Goal: Task Accomplishment & Management: Use online tool/utility

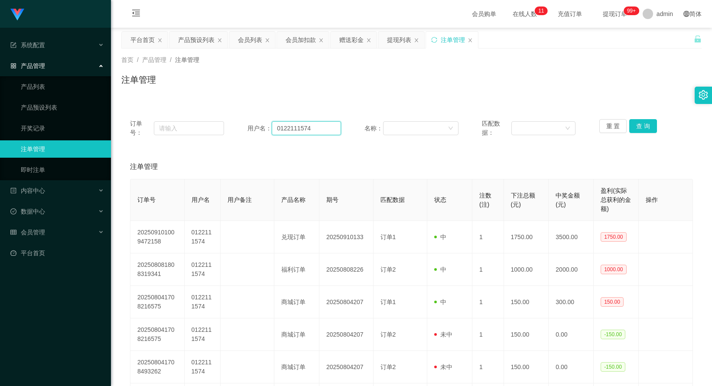
drag, startPoint x: 313, startPoint y: 124, endPoint x: 271, endPoint y: 123, distance: 42.5
click at [272, 123] on input "0122111574" at bounding box center [306, 128] width 69 height 14
click at [399, 42] on div "提现列表" at bounding box center [399, 40] width 24 height 16
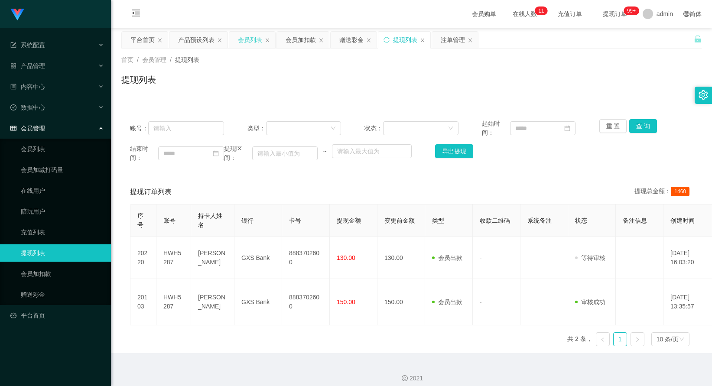
click at [254, 43] on div "会员列表" at bounding box center [250, 40] width 24 height 16
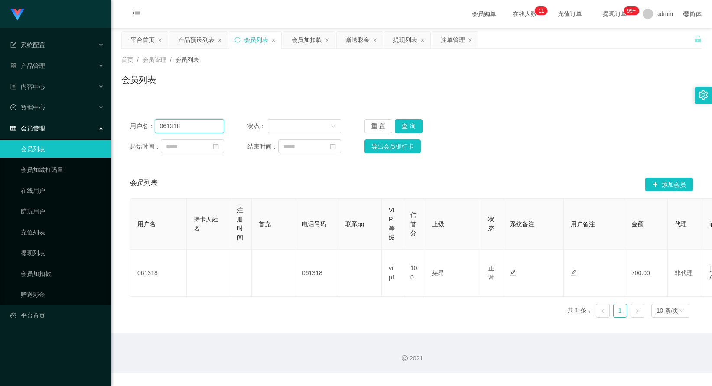
drag, startPoint x: 211, startPoint y: 130, endPoint x: 175, endPoint y: 123, distance: 36.6
click at [175, 123] on input "061318" at bounding box center [189, 126] width 69 height 14
click at [356, 42] on div "赠送彩金" at bounding box center [357, 40] width 24 height 16
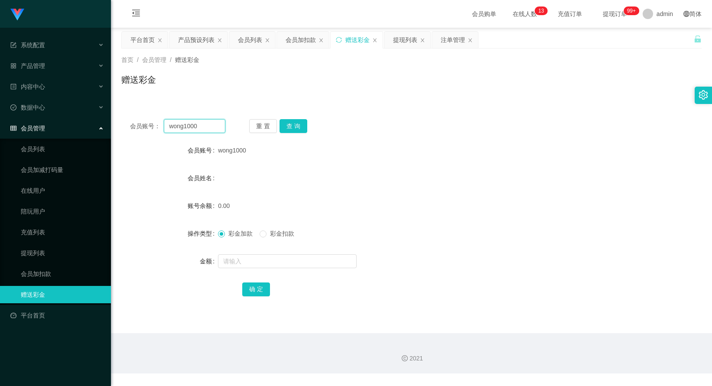
drag, startPoint x: 215, startPoint y: 129, endPoint x: 155, endPoint y: 124, distance: 60.0
click at [155, 124] on div "会员账号： wong1000" at bounding box center [177, 126] width 95 height 14
paste input "0122111574"
type input "0122111574"
click at [297, 128] on button "查 询" at bounding box center [293, 126] width 28 height 14
